Goal: Task Accomplishment & Management: Manage account settings

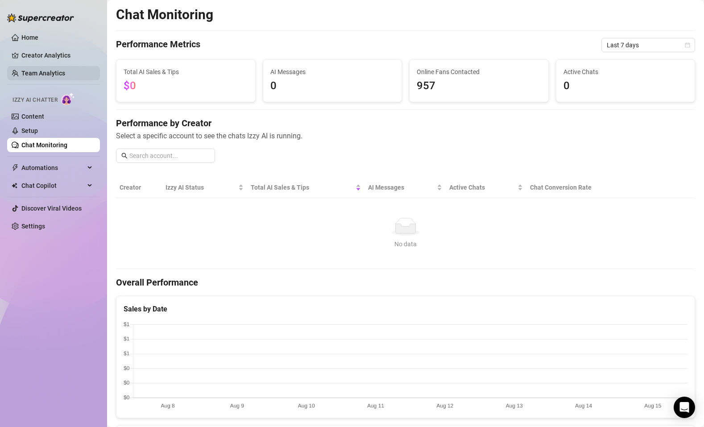
click at [35, 76] on link "Team Analytics" at bounding box center [43, 73] width 44 height 7
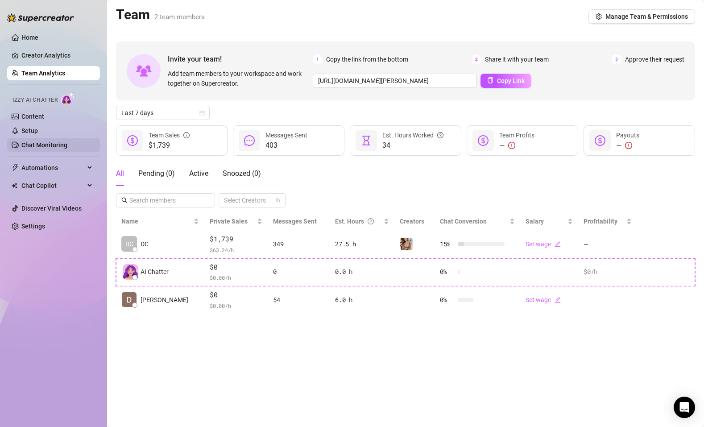
click at [34, 145] on link "Chat Monitoring" at bounding box center [44, 144] width 46 height 7
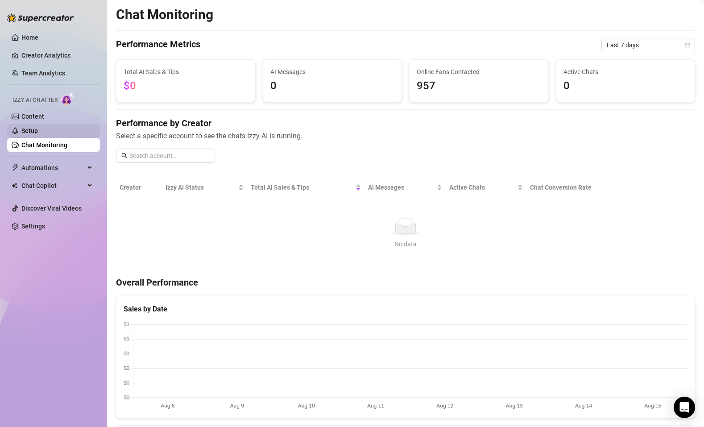
click at [33, 132] on link "Setup" at bounding box center [29, 130] width 16 height 7
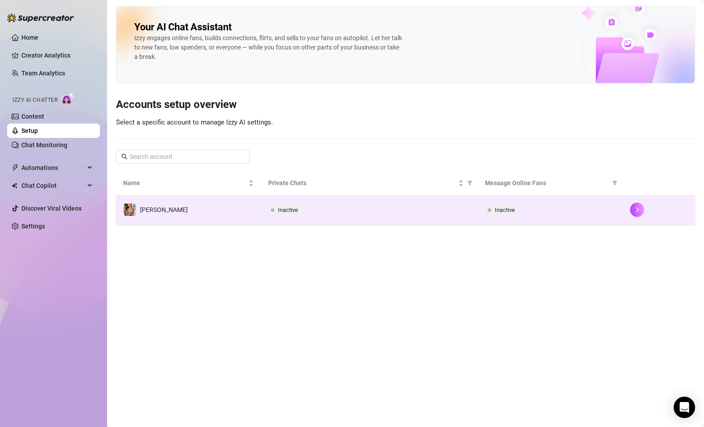
click at [412, 214] on td "Inactive" at bounding box center [369, 209] width 217 height 29
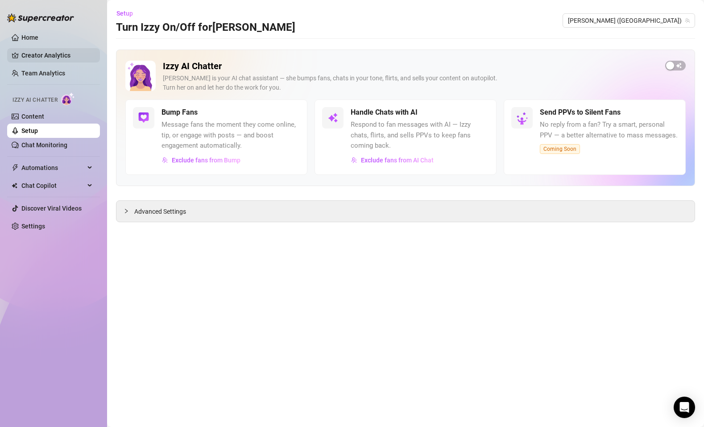
click at [39, 51] on link "Creator Analytics" at bounding box center [56, 55] width 71 height 14
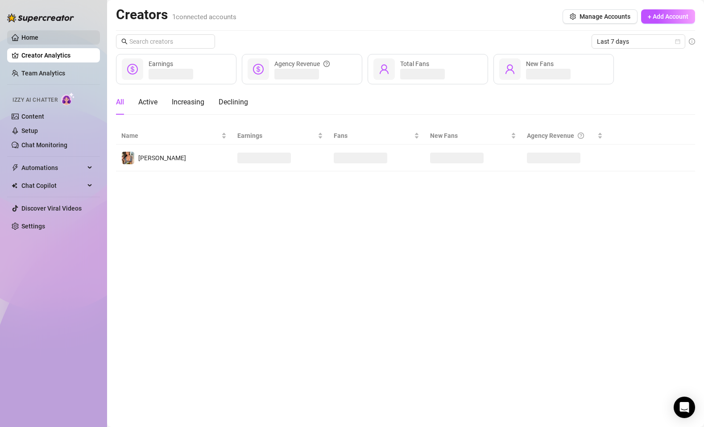
click at [31, 35] on link "Home" at bounding box center [29, 37] width 17 height 7
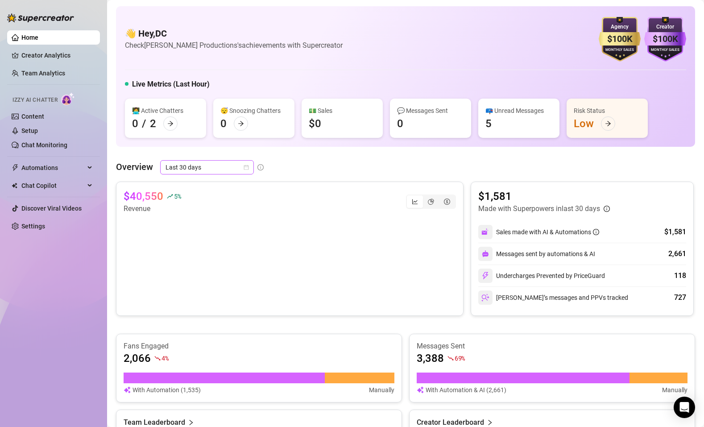
click at [241, 165] on span "Last 30 days" at bounding box center [206, 167] width 83 height 13
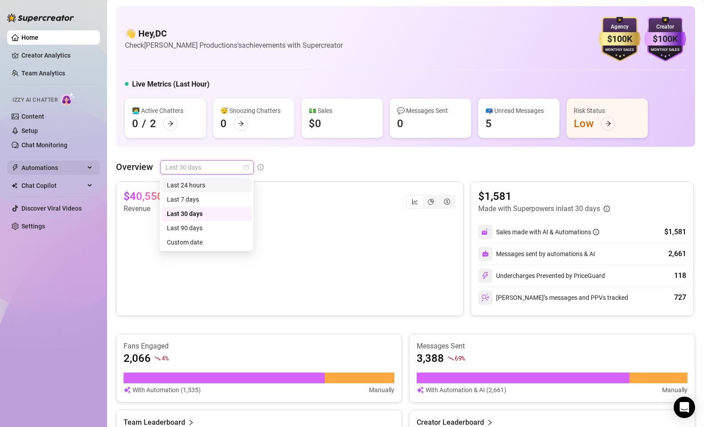
click at [41, 166] on span "Automations" at bounding box center [52, 168] width 63 height 14
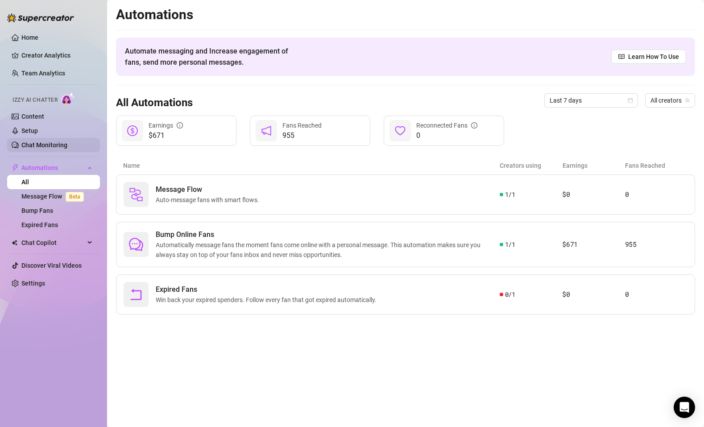
click at [34, 147] on link "Chat Monitoring" at bounding box center [44, 144] width 46 height 7
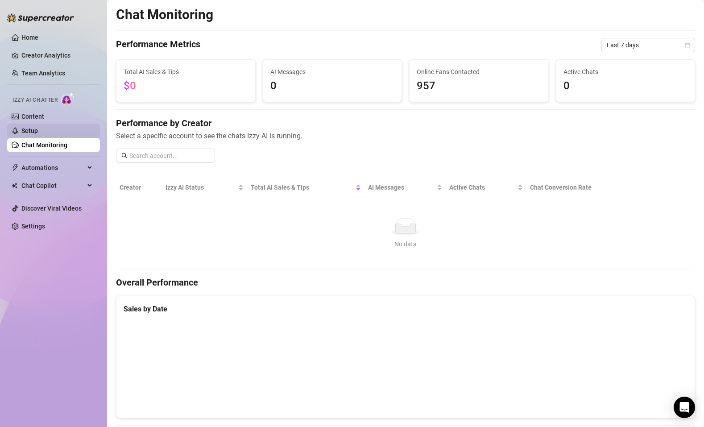
click at [30, 127] on link "Setup" at bounding box center [29, 130] width 16 height 7
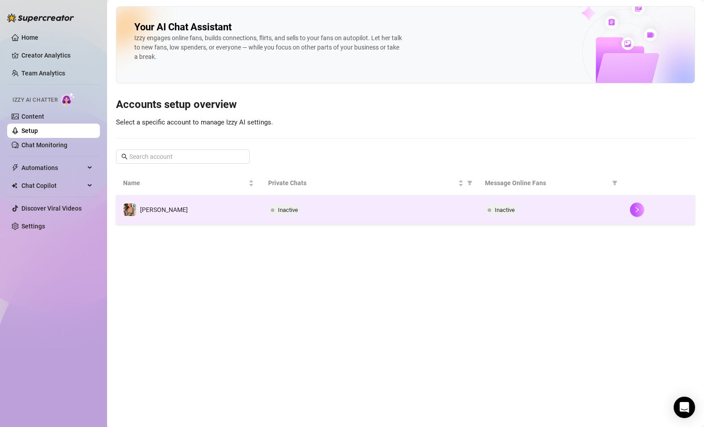
click at [353, 199] on td "Inactive" at bounding box center [369, 209] width 217 height 29
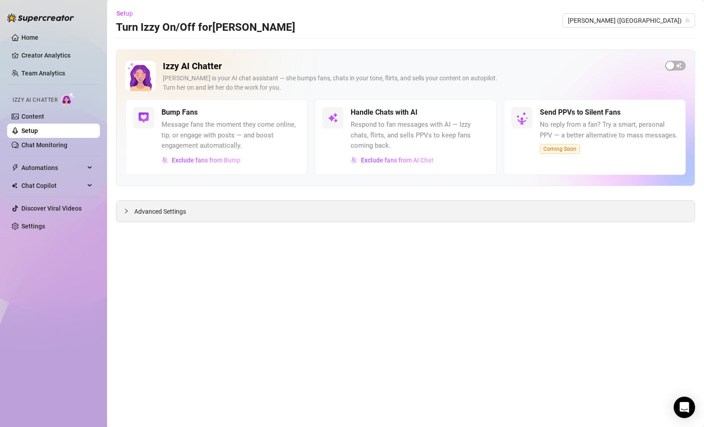
click at [324, 213] on div "Advanced Settings" at bounding box center [405, 211] width 578 height 21
click at [152, 209] on span "Advanced Settings" at bounding box center [160, 211] width 52 height 10
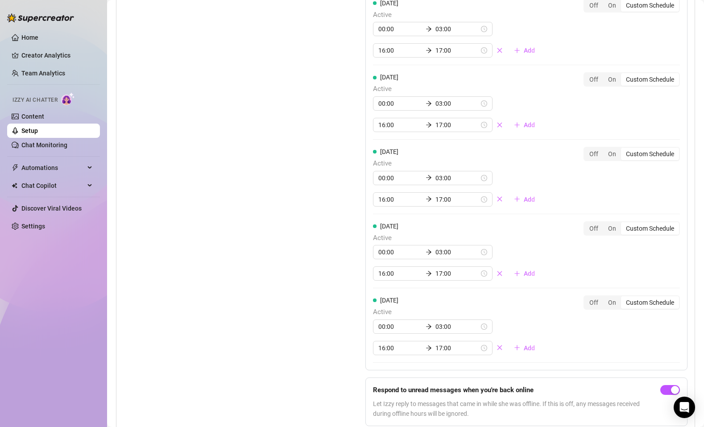
scroll to position [799, 0]
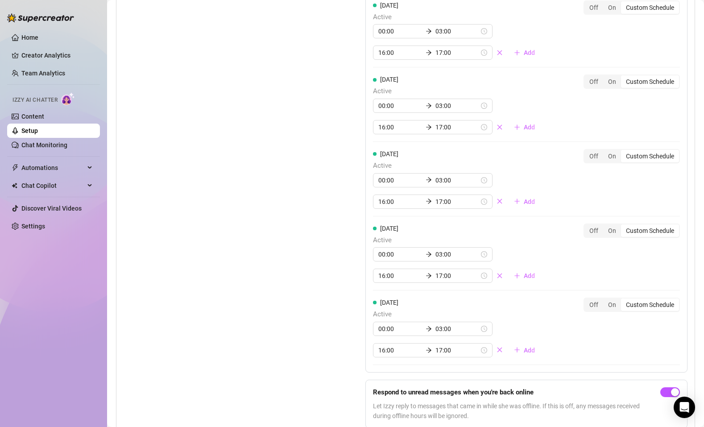
click at [626, 150] on div "Custom Schedule" at bounding box center [650, 156] width 58 height 12
click at [623, 151] on input "Custom Schedule" at bounding box center [623, 151] width 0 height 0
click at [465, 247] on div "00:00 03:00" at bounding box center [432, 254] width 119 height 14
click at [507, 247] on div "00:00 03:00 16:00 17:00 Add" at bounding box center [457, 265] width 169 height 36
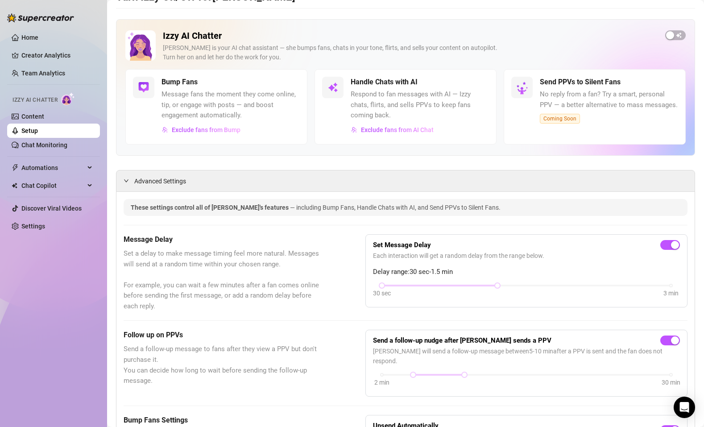
scroll to position [27, 0]
